Goal: Find specific page/section: Find specific page/section

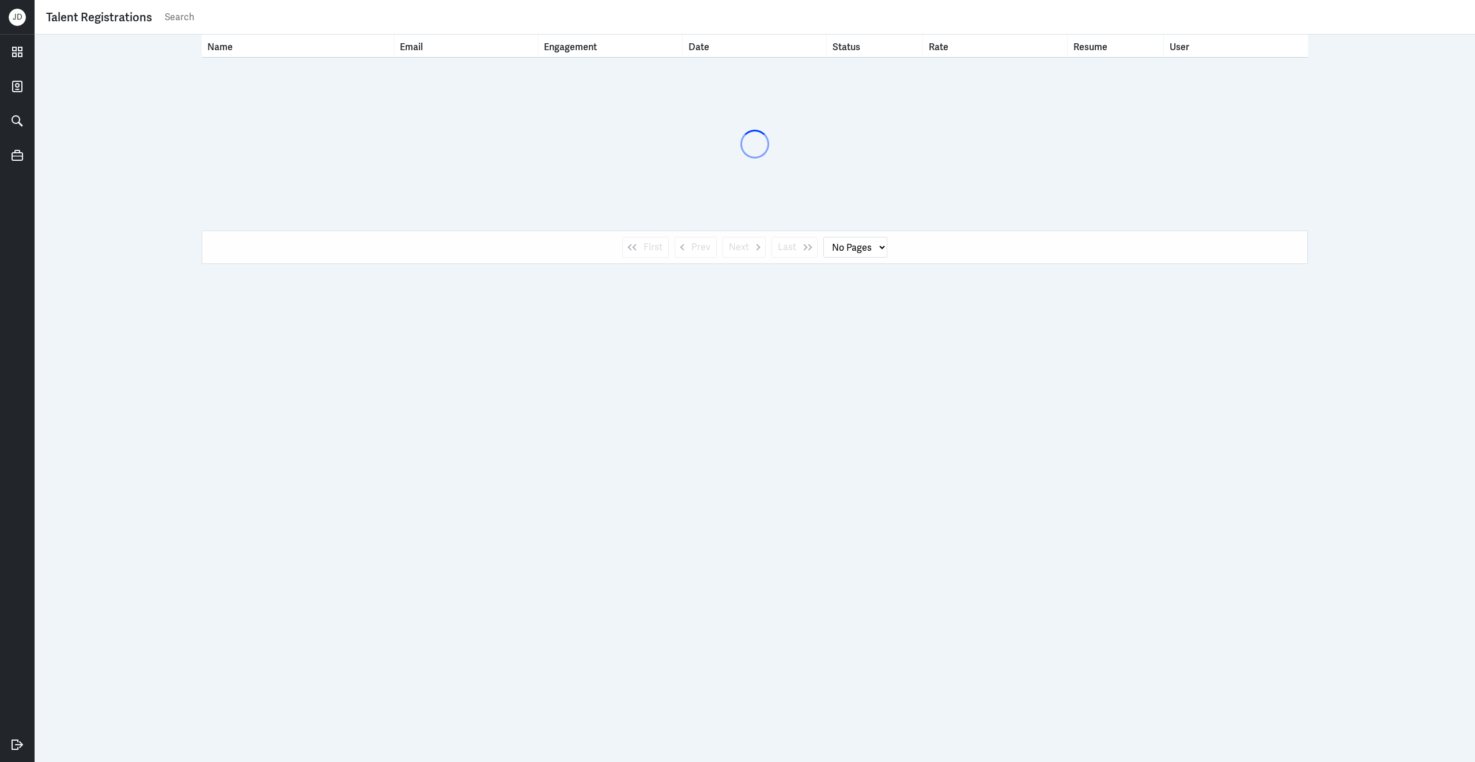
click at [502, 18] on input "text" at bounding box center [814, 17] width 1300 height 17
type input "abhishe"
select select "1"
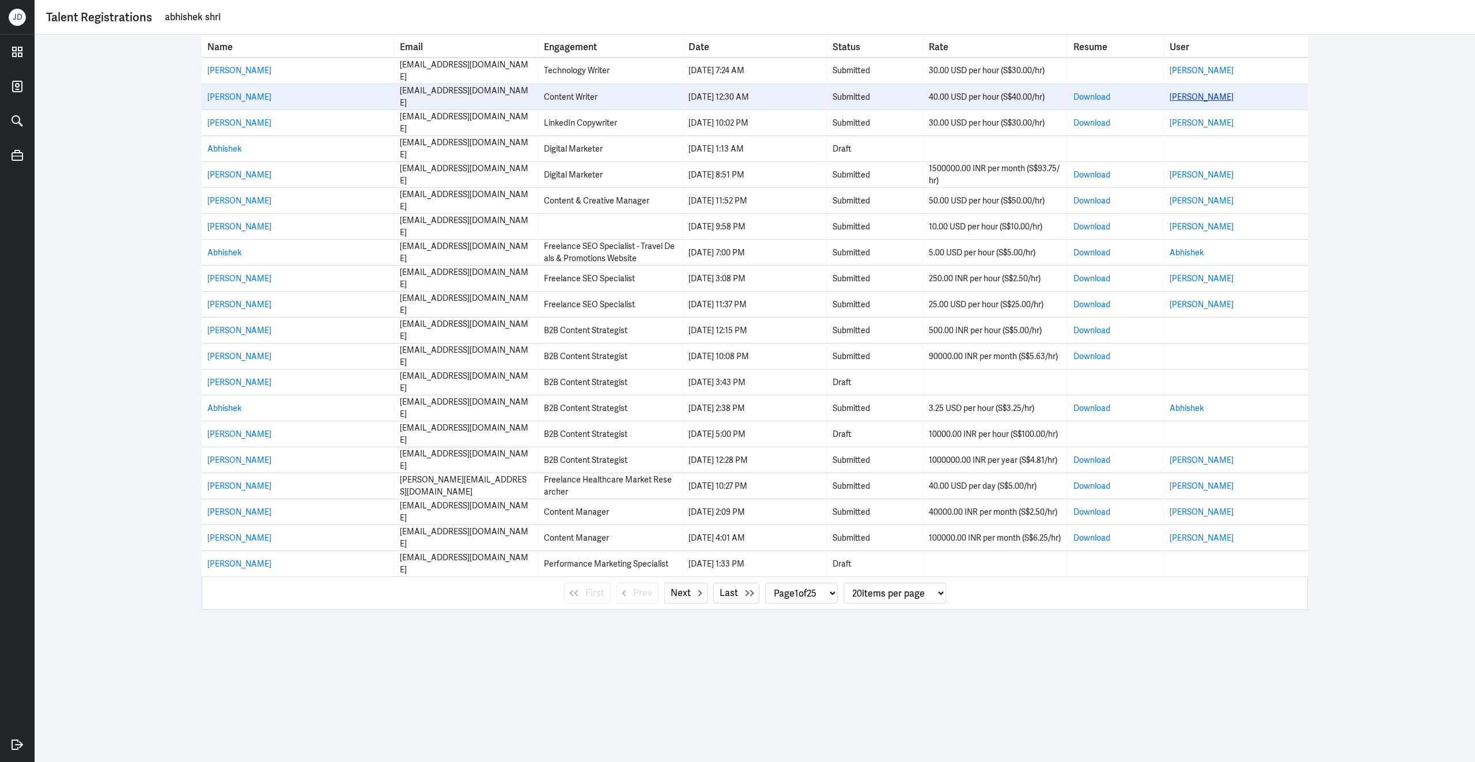
type input "abhishek shri"
click at [1204, 97] on link "Abhishek Shrivastav" at bounding box center [1202, 97] width 64 height 10
